Goal: Task Accomplishment & Management: Manage account settings

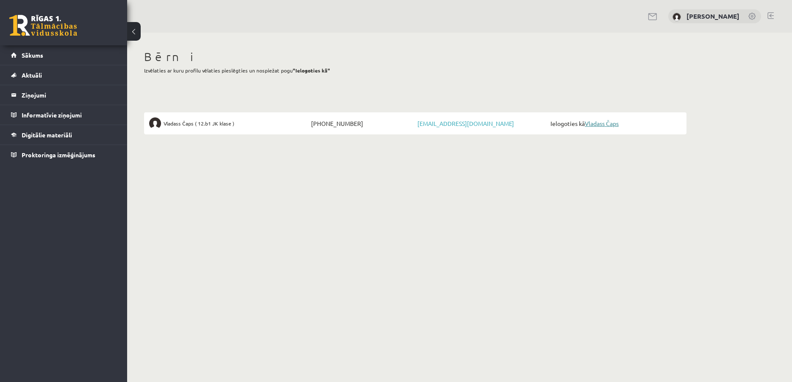
click at [606, 122] on link "Vladass Čaps" at bounding box center [602, 124] width 34 height 8
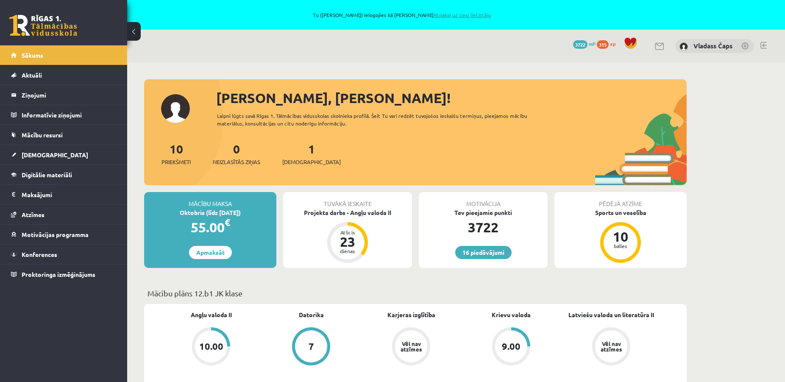
click at [454, 15] on link "Atpakaļ uz savu lietotāju" at bounding box center [462, 14] width 57 height 7
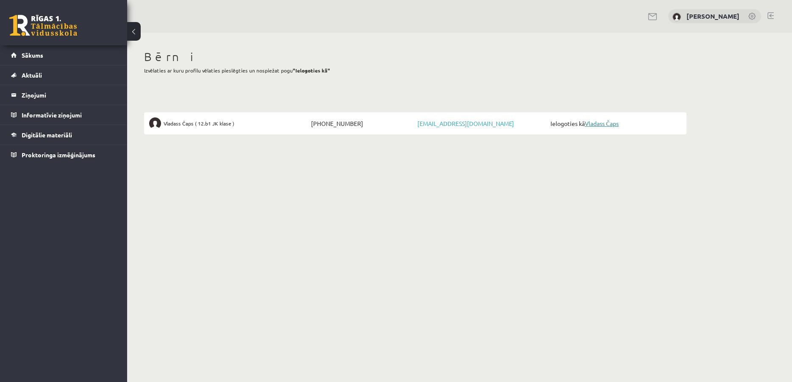
click at [619, 121] on link "Vladass Čaps" at bounding box center [602, 124] width 34 height 8
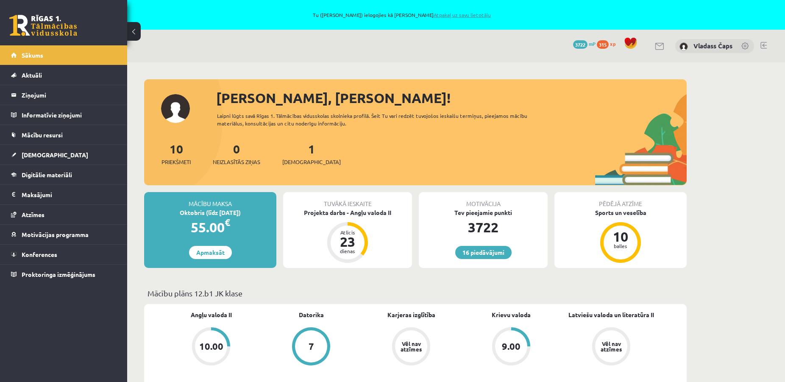
click at [455, 14] on link "Atpakaļ uz savu lietotāju" at bounding box center [462, 14] width 57 height 7
